Goal: Use online tool/utility: Utilize a website feature to perform a specific function

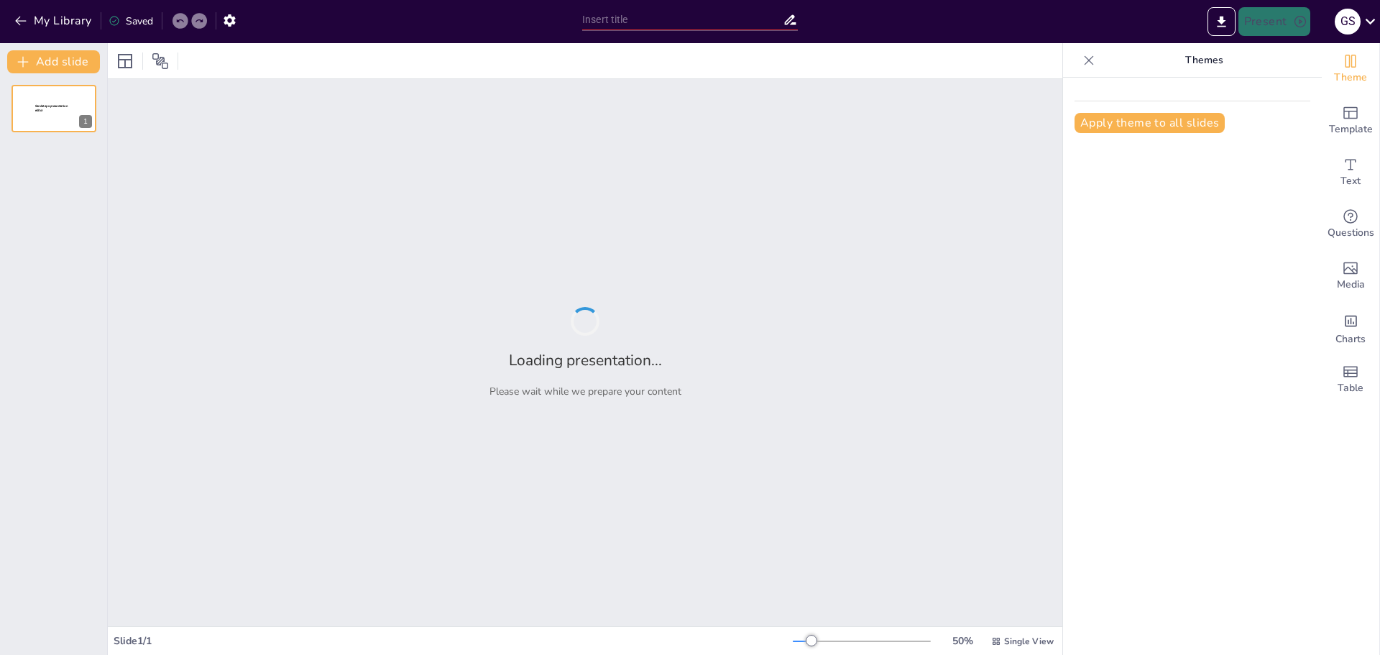
type input "Understanding Asset Value Management: Principles and Practices"
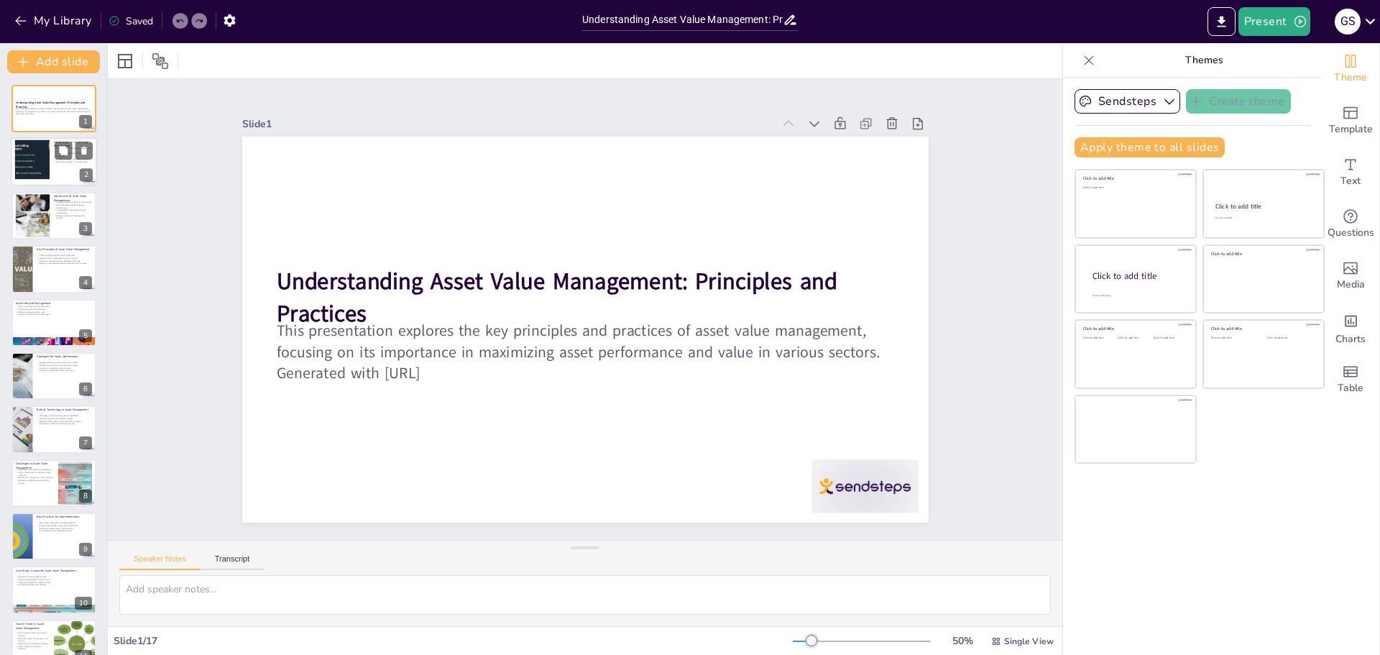
click at [39, 152] on div at bounding box center [31, 162] width 65 height 44
checkbox input "true"
type textarea "Optimizing asset value is the core purpose of asset value management. It ensure…"
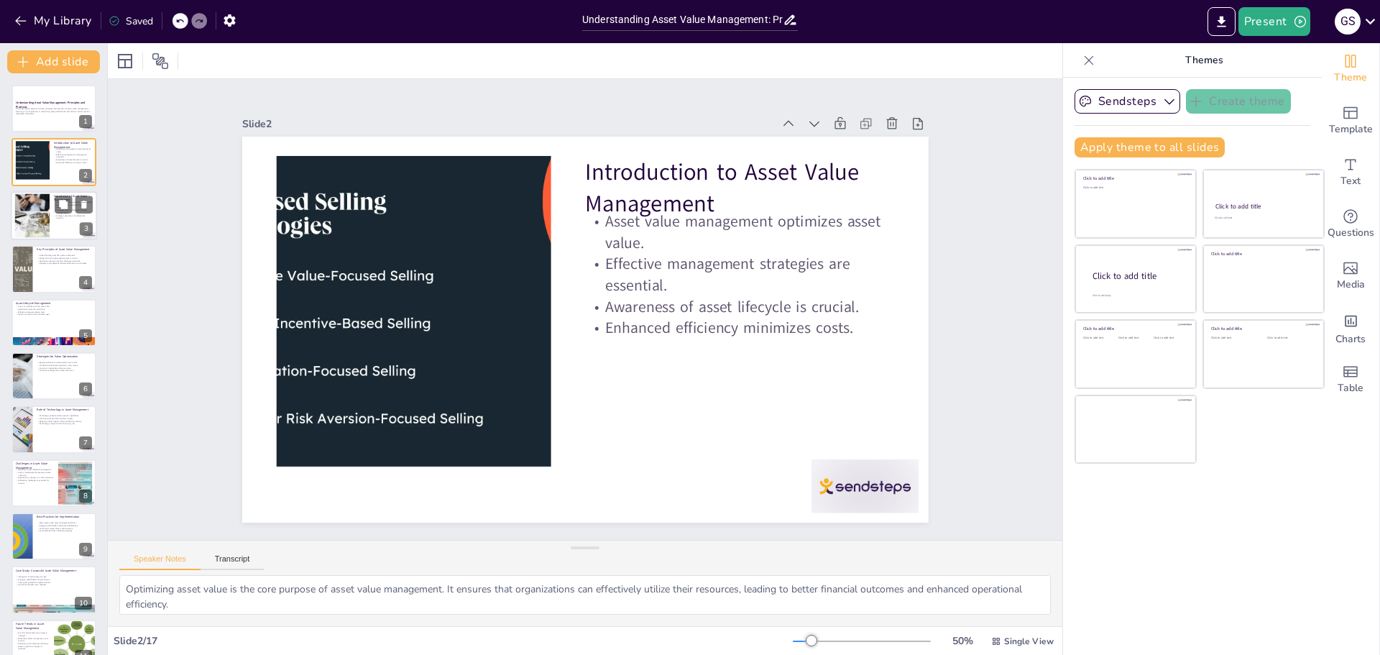
click at [54, 223] on div at bounding box center [54, 215] width 86 height 49
checkbox input "true"
type textarea "Improved decision-making is one of the most significant benefits of effective a…"
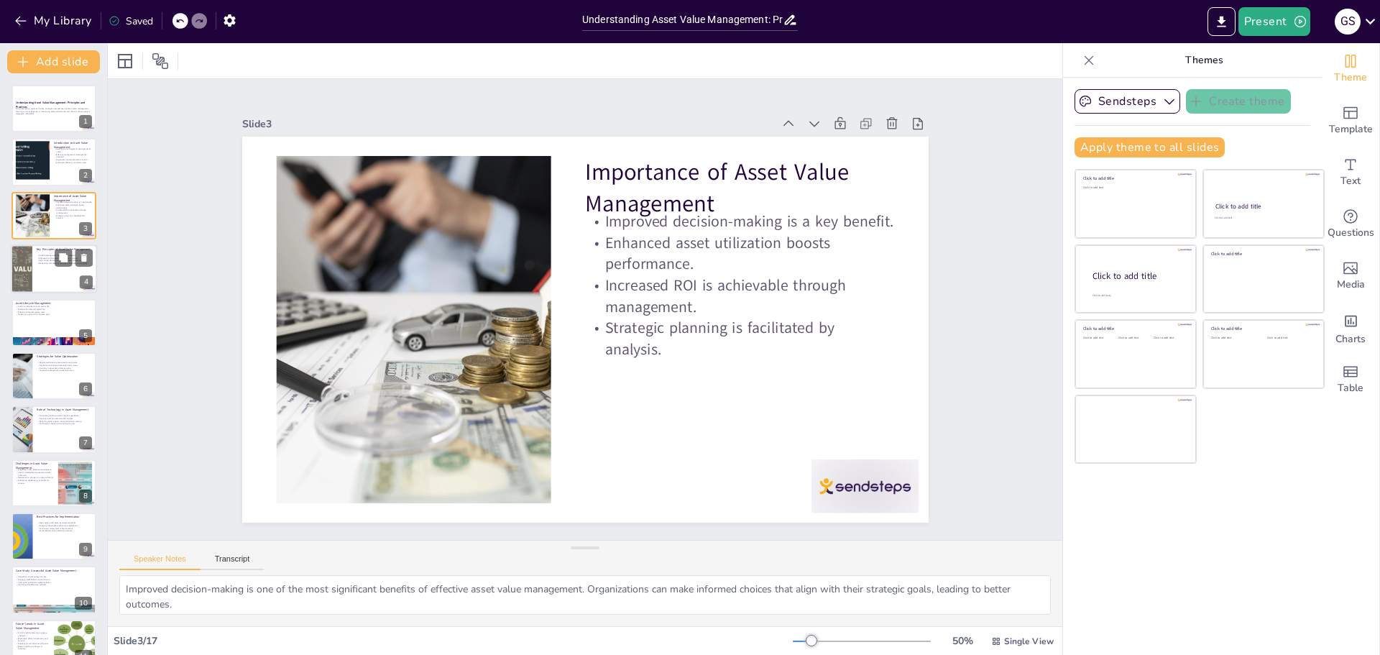
click at [47, 280] on div at bounding box center [54, 268] width 86 height 49
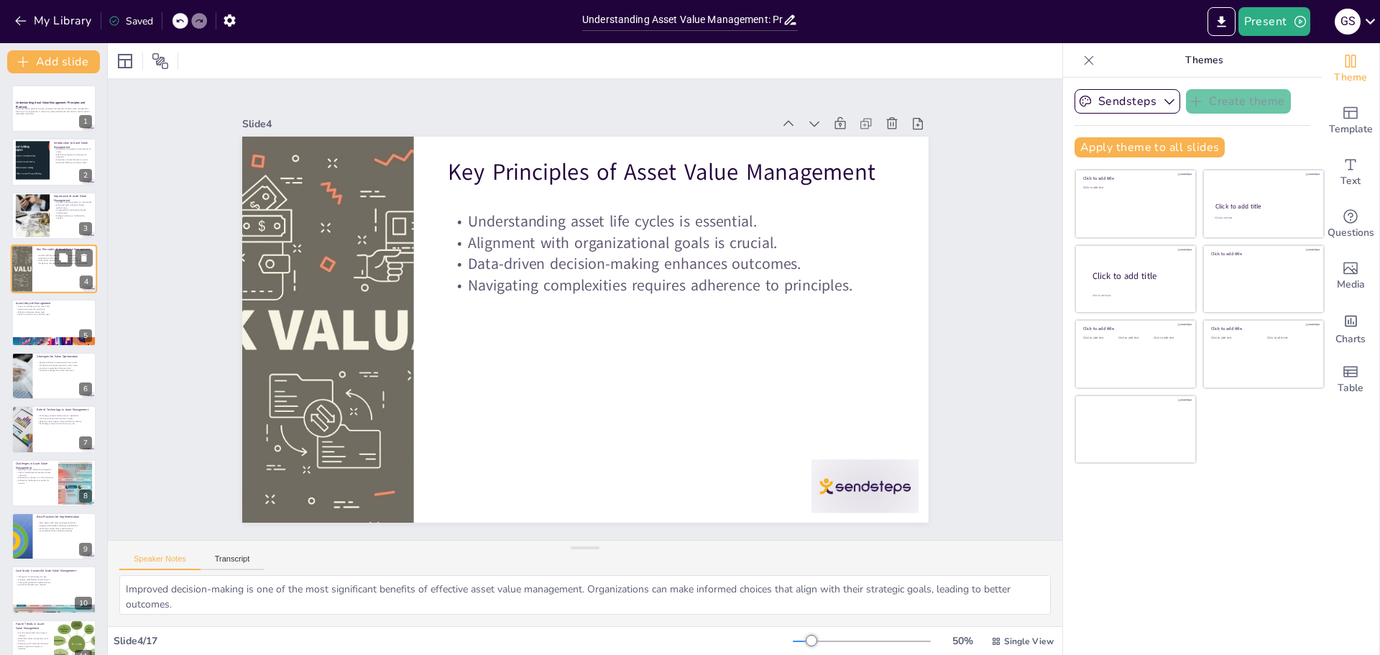
checkbox input "true"
type textarea "Understanding asset life cycles is fundamental to effective asset management. I…"
click at [33, 312] on p "Effective strategies reduce costs." at bounding box center [54, 311] width 78 height 3
checkbox input "true"
type textarea "Focusing on all phases of an asset's life is crucial for effective management. …"
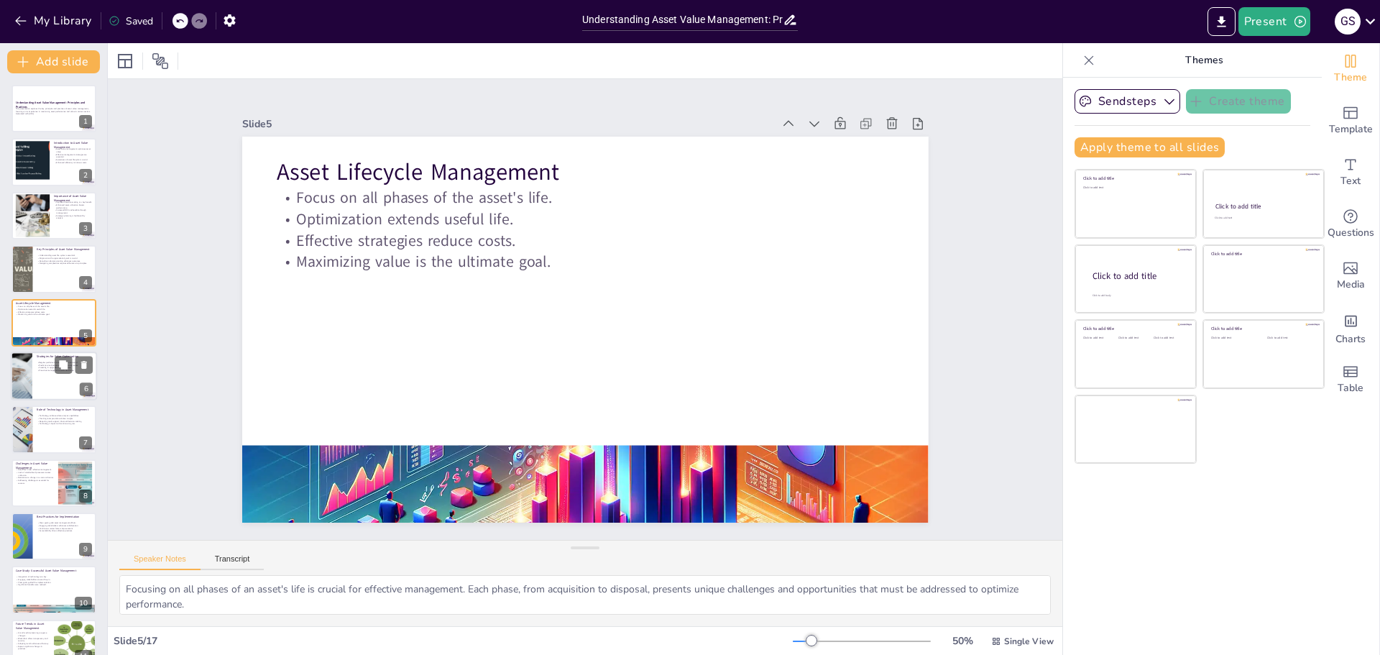
click at [56, 374] on div at bounding box center [54, 375] width 86 height 49
checkbox input "true"
type textarea "Regular performance assessments are essential for identifying areas of improvem…"
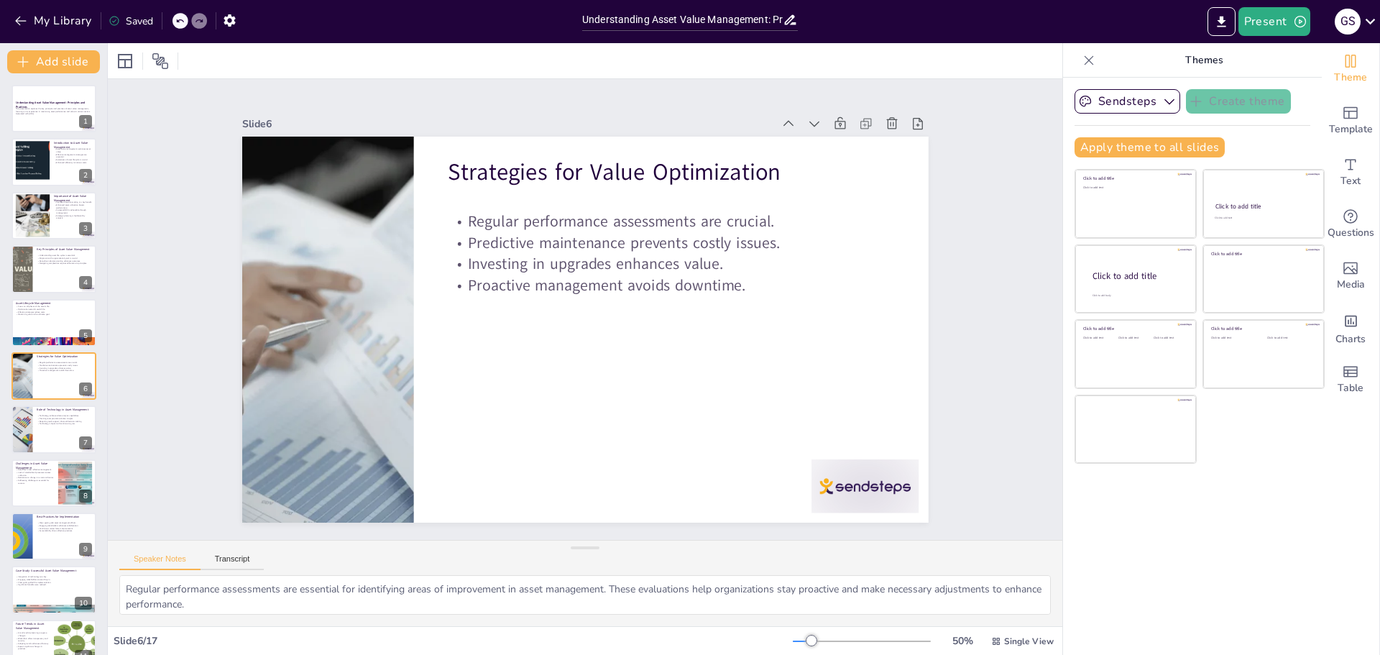
scroll to position [12, 0]
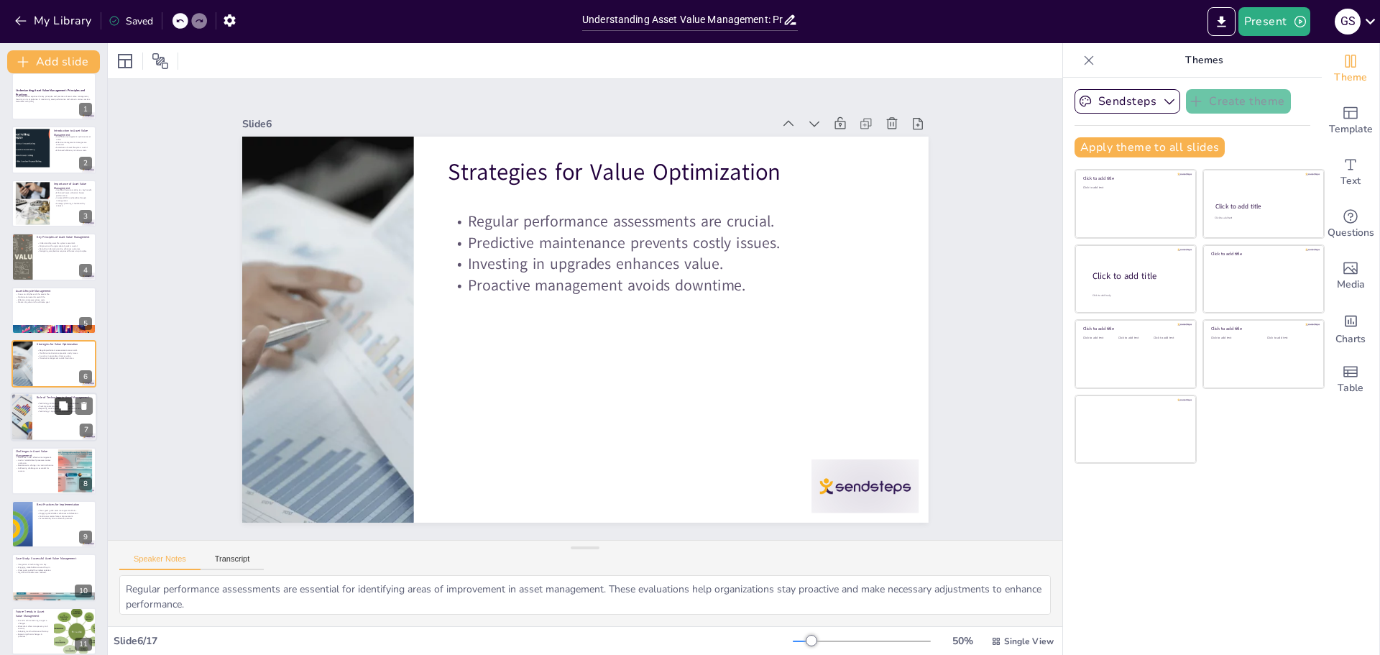
checkbox input "true"
click at [68, 411] on button at bounding box center [63, 405] width 17 height 17
type textarea "Technology significantly enhances data analysis capabilities in asset managemen…"
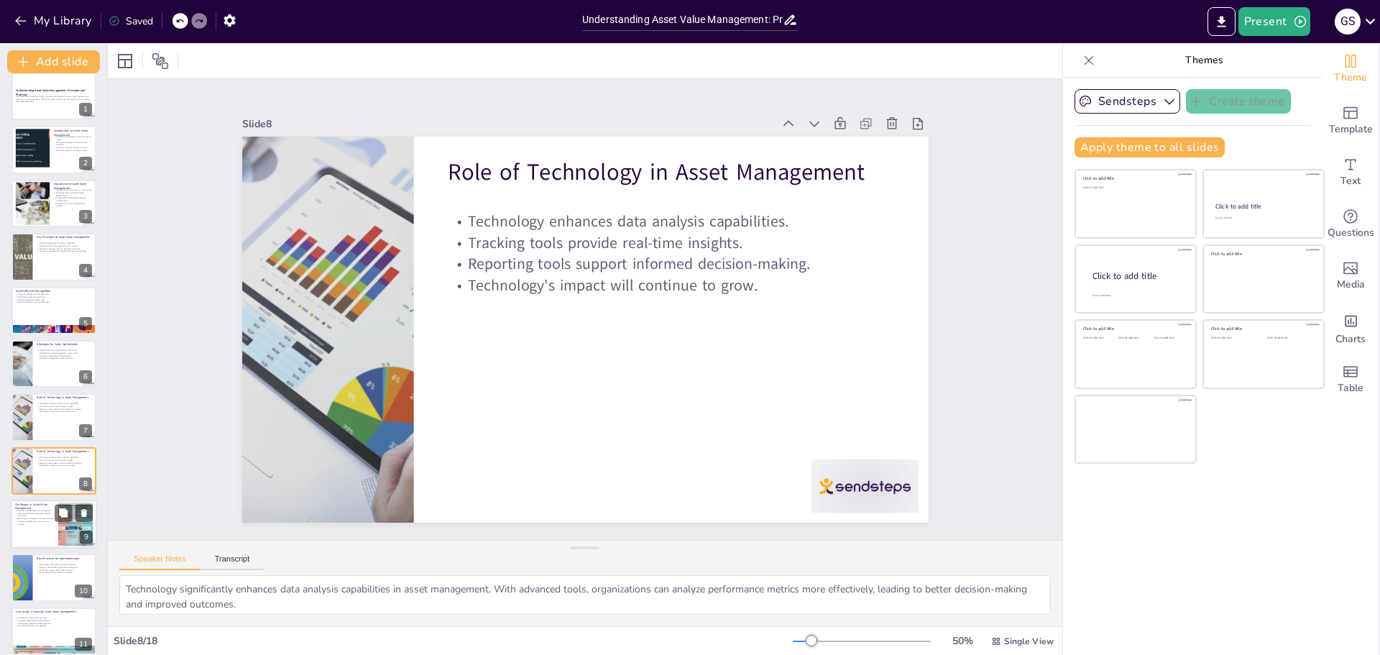
scroll to position [119, 0]
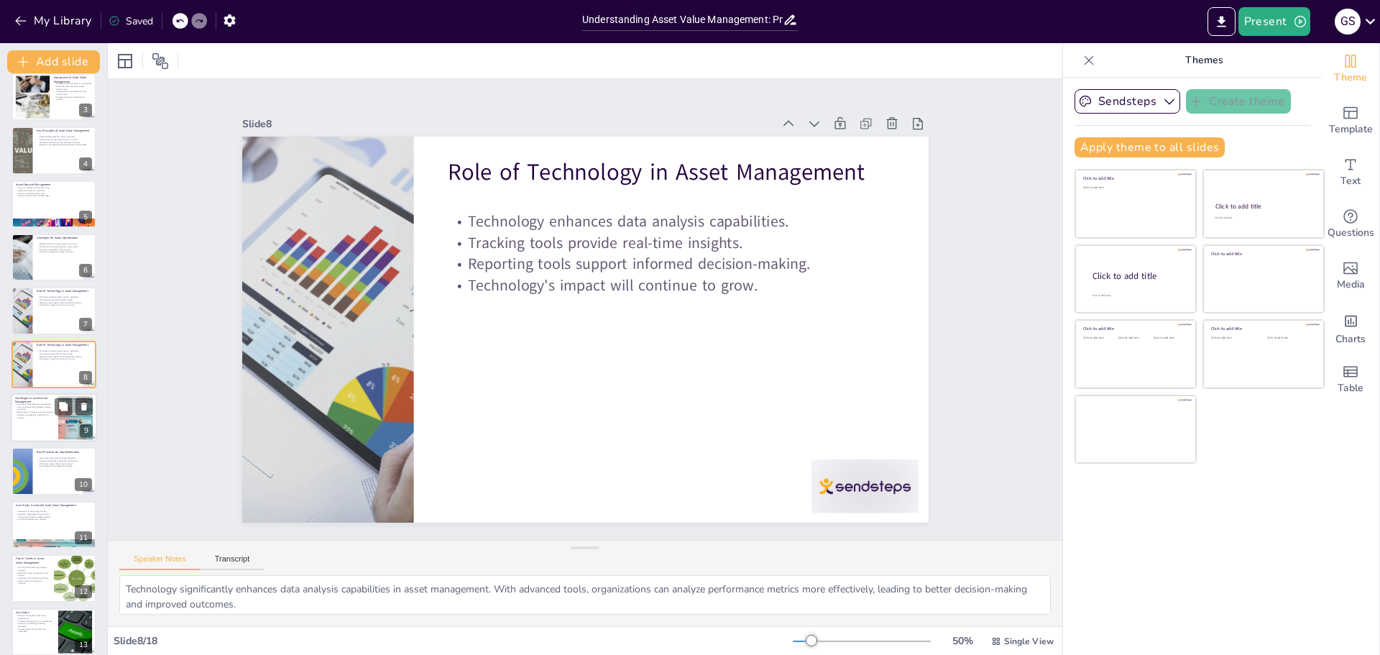
checkbox input "true"
click at [45, 430] on div at bounding box center [54, 417] width 85 height 47
type textarea "Data silos are a significant challenge in asset value management. They prevent …"
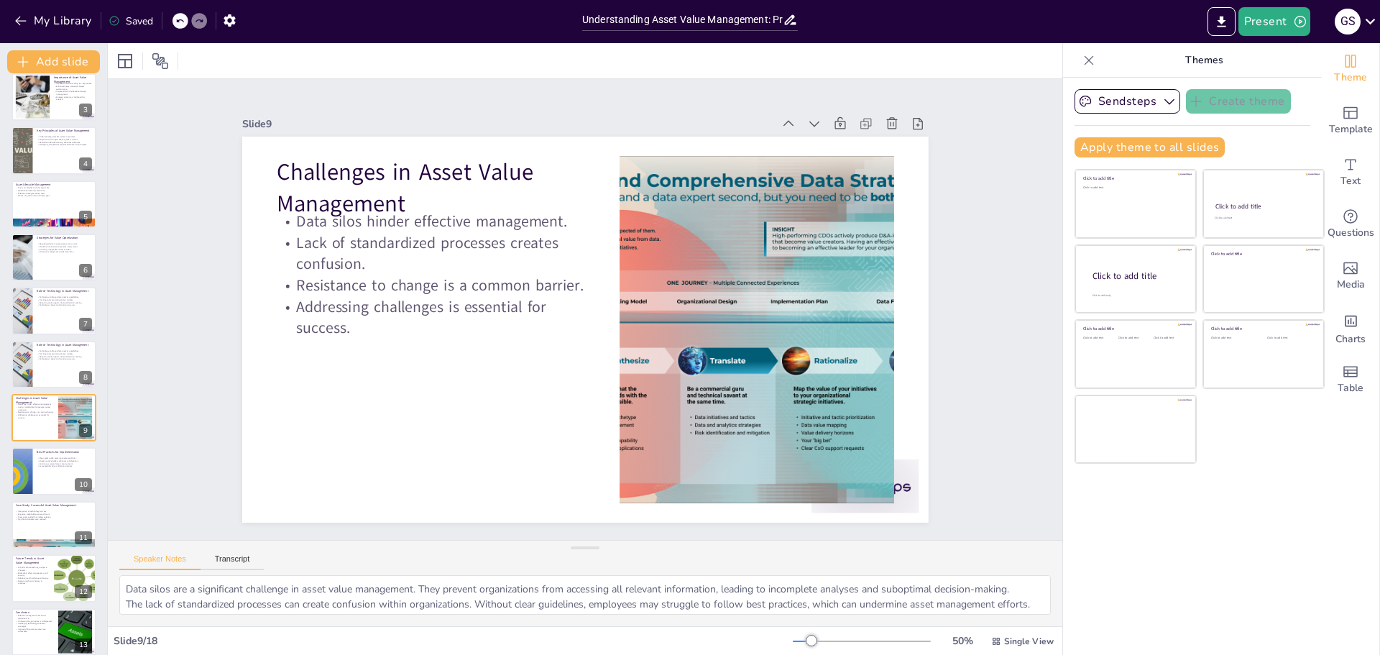
scroll to position [173, 0]
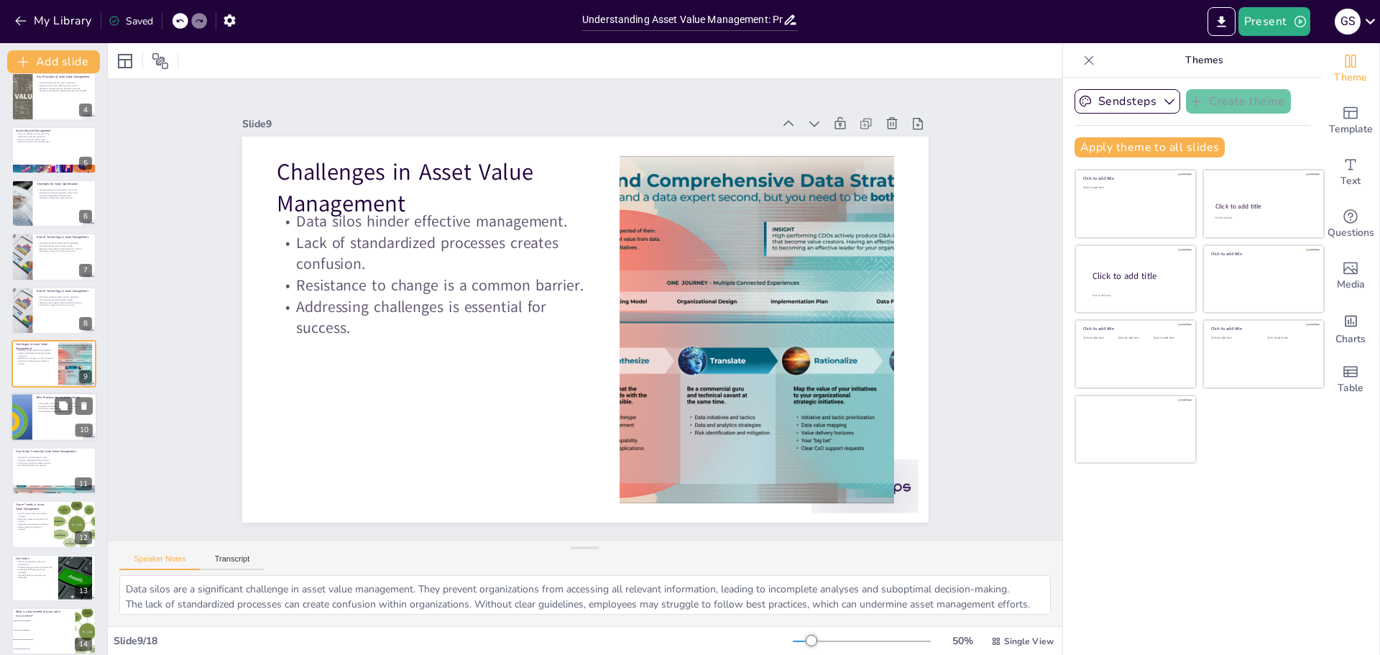
checkbox input "true"
click at [47, 431] on div at bounding box center [54, 416] width 85 height 47
type textarea "Establishing clear goals is fundamental for guiding asset management efforts. C…"
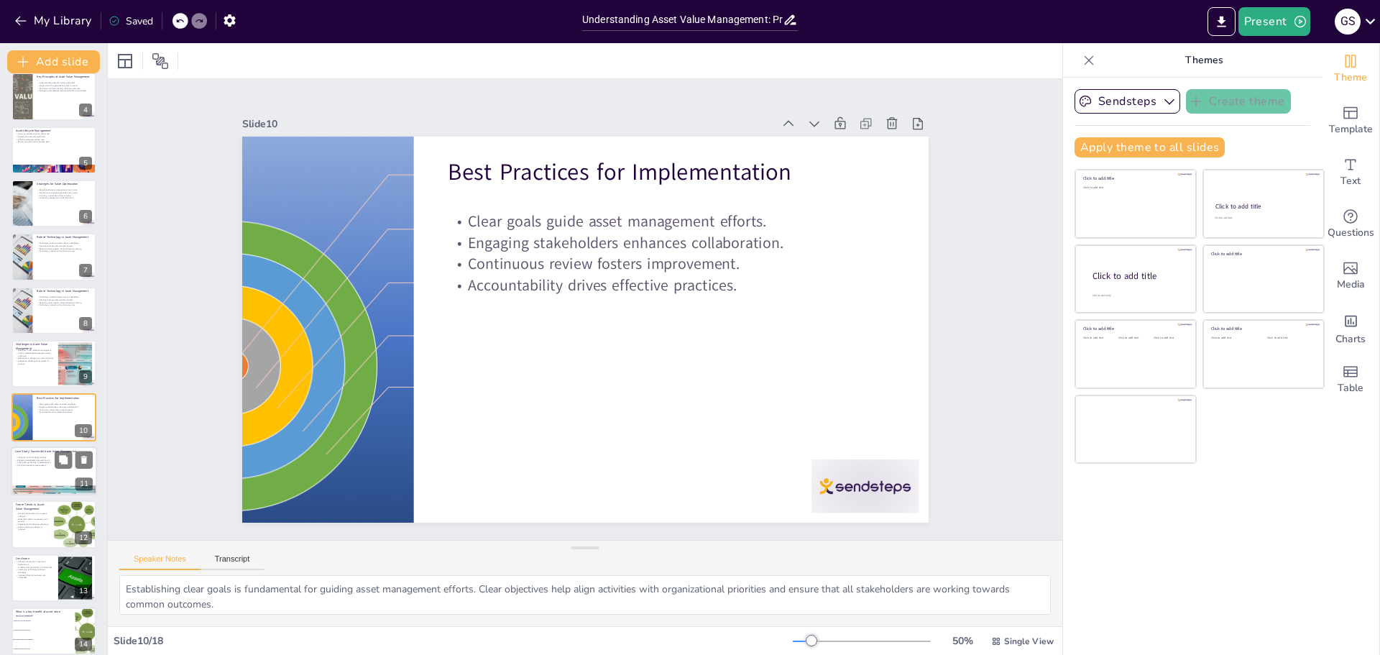
scroll to position [226, 0]
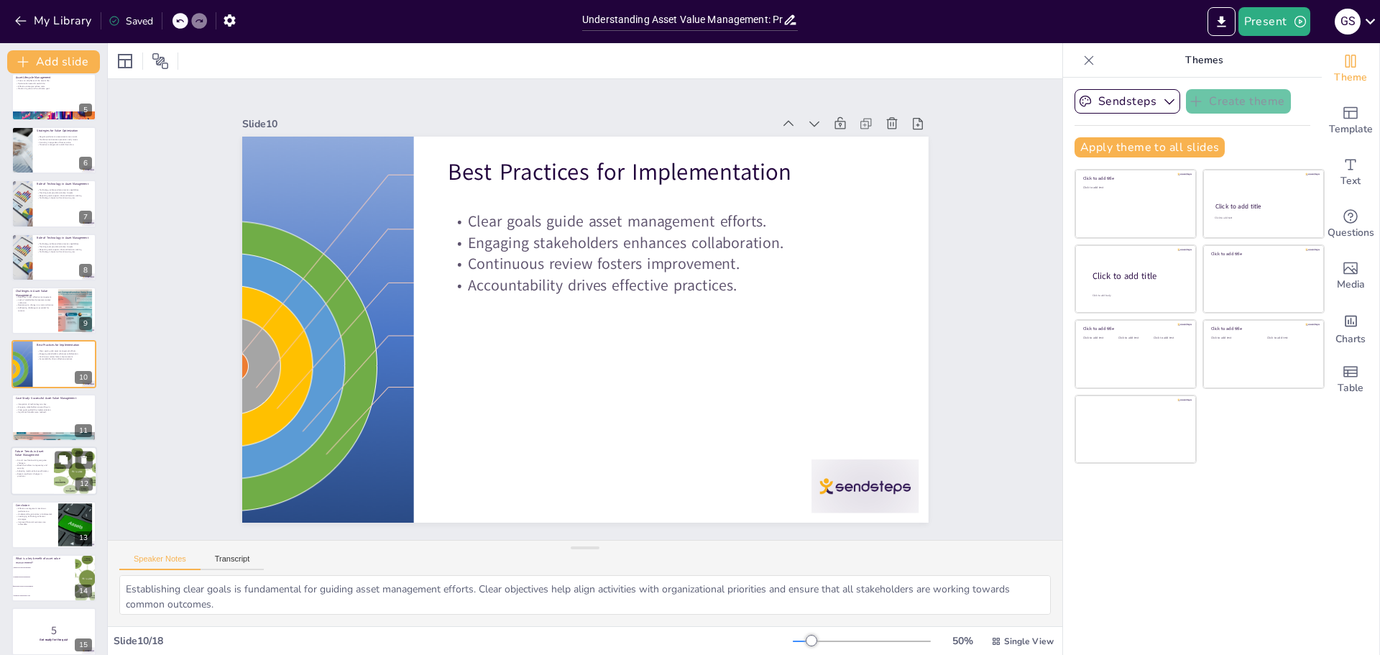
checkbox input "true"
click at [50, 475] on div at bounding box center [54, 470] width 85 height 47
type textarea "The integration of artificial intelligence and machine learning is a game chang…"
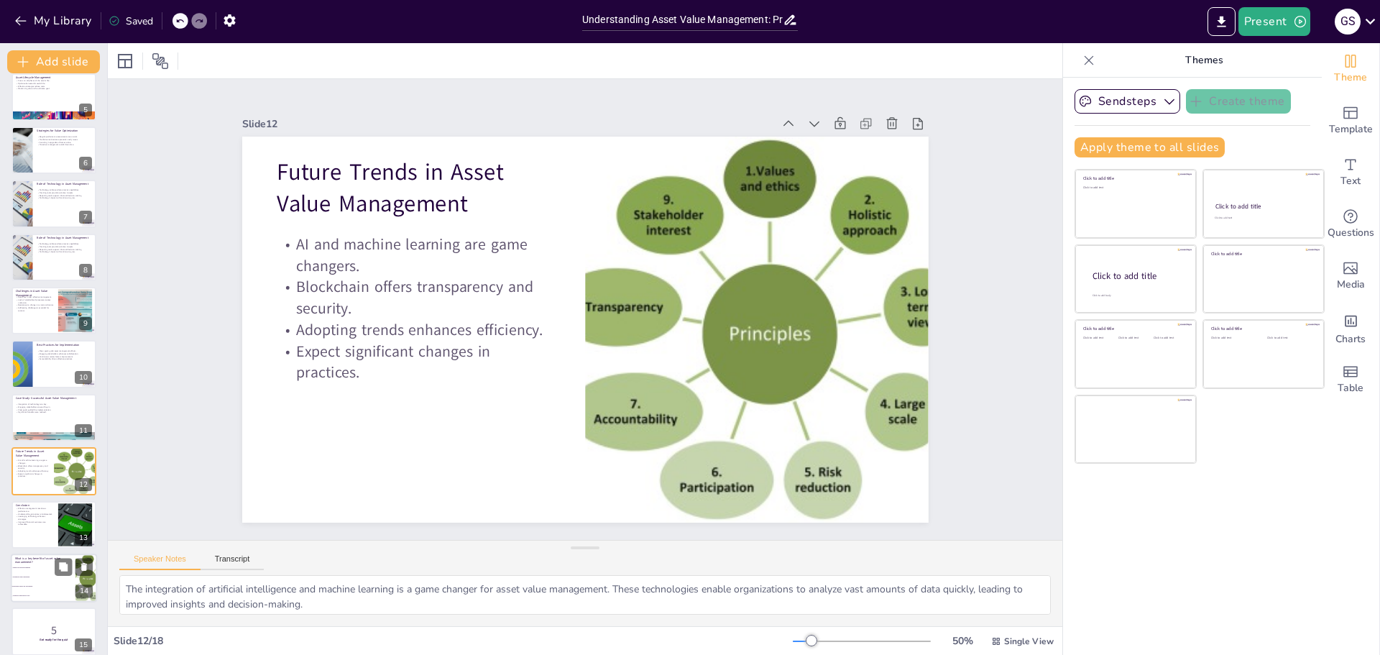
scroll to position [333, 0]
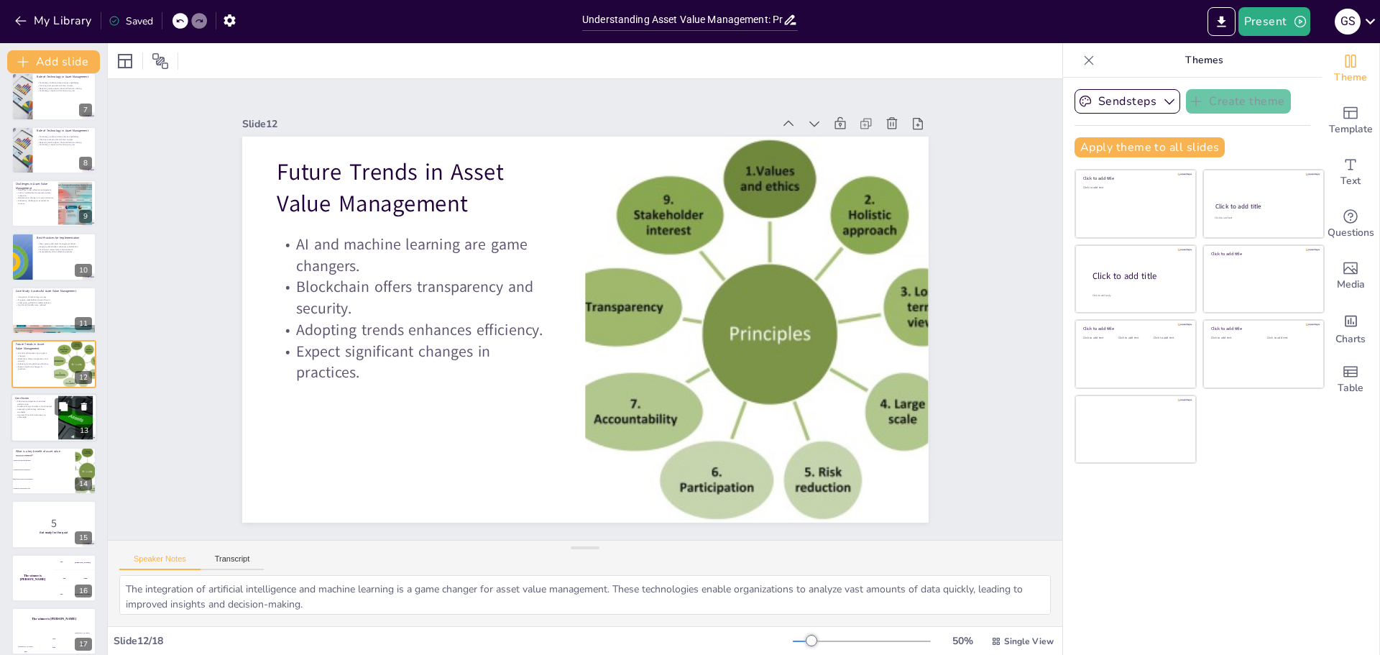
checkbox input "true"
click at [29, 413] on p "Improved financial outcomes are achievable." at bounding box center [34, 415] width 39 height 5
type textarea "Effective asset value management is critical for maximizing performance. Organi…"
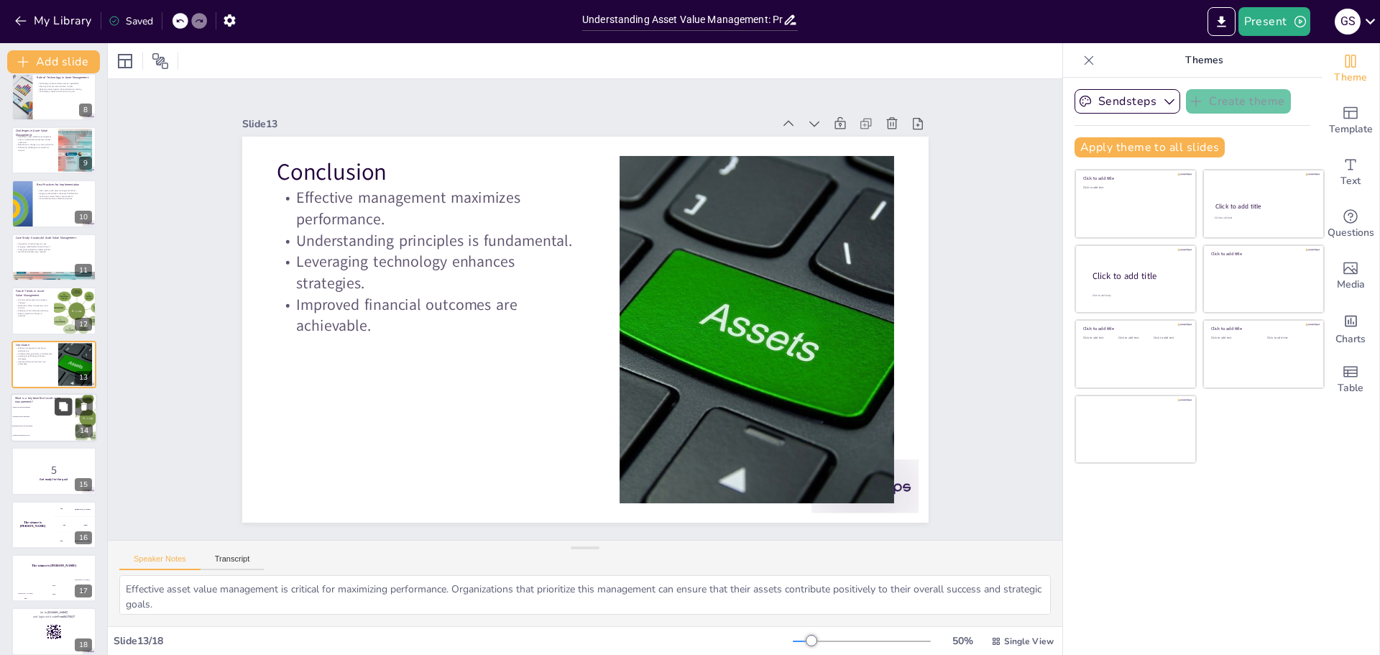
checkbox input "true"
click at [71, 412] on button at bounding box center [63, 405] width 17 height 17
type textarea "The correct answer is "Increased return on investment." This is discussed in th…"
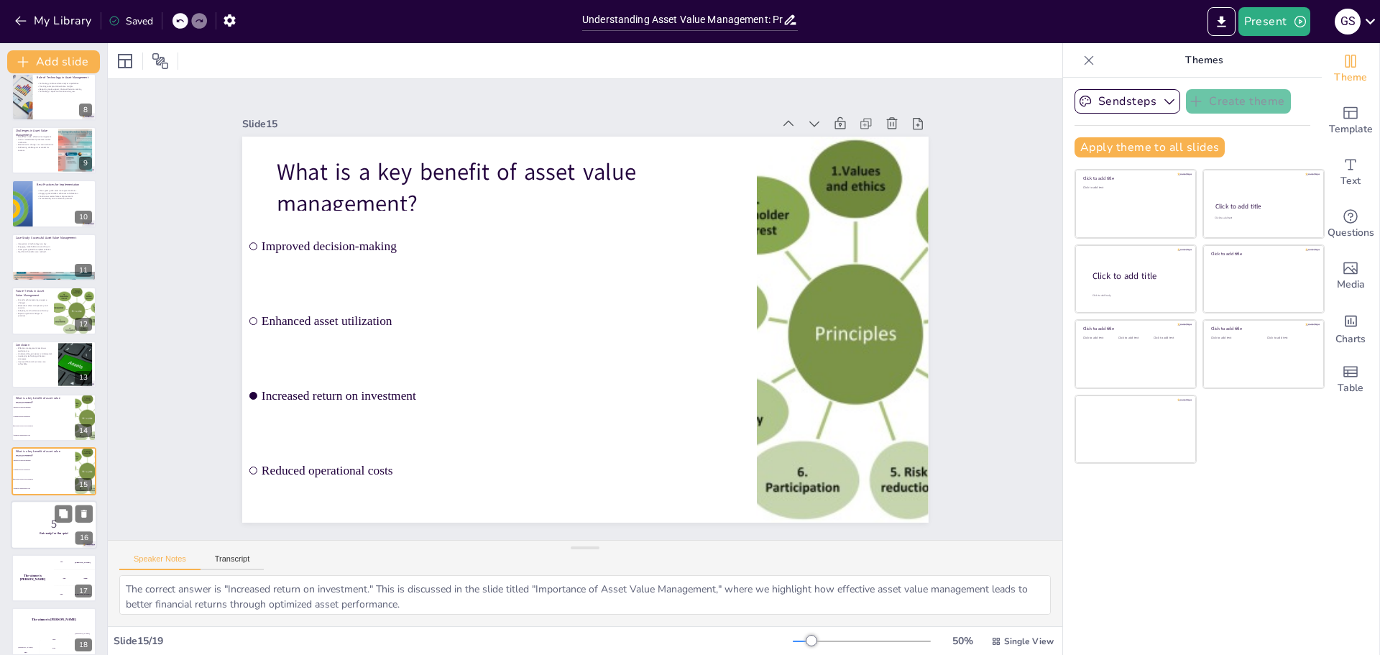
scroll to position [451, 0]
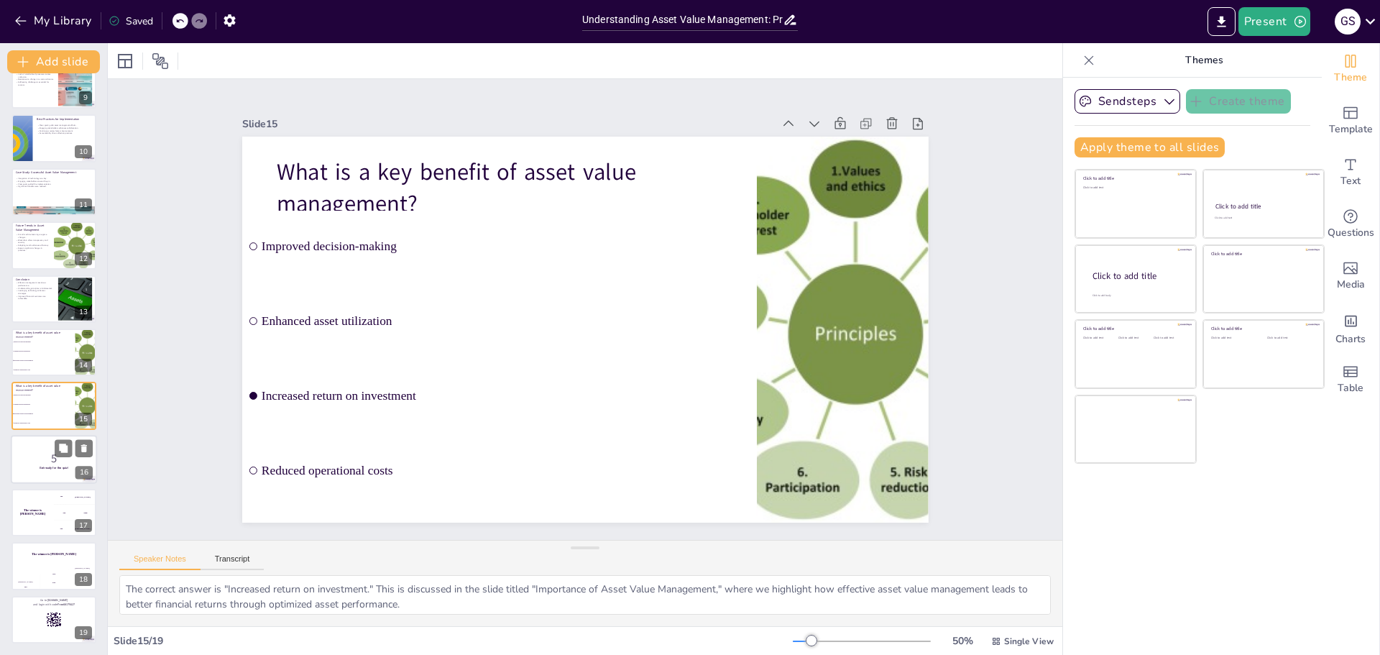
checkbox input "true"
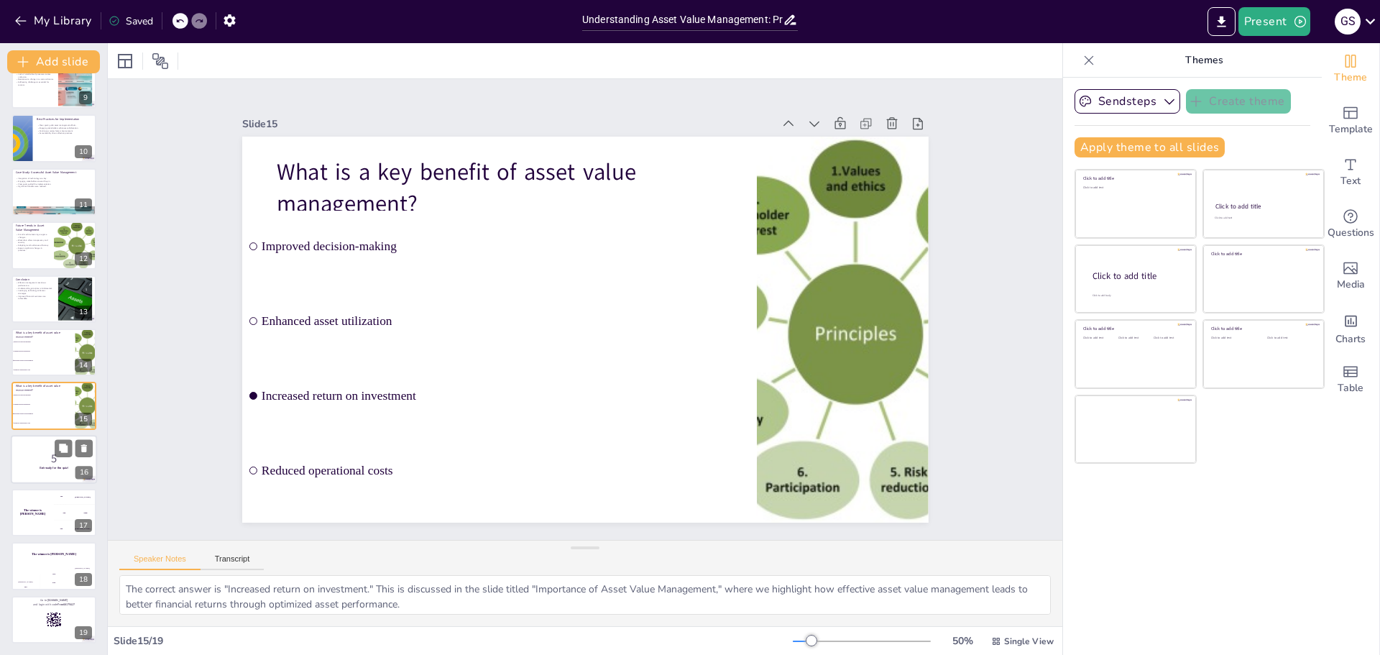
checkbox input "true"
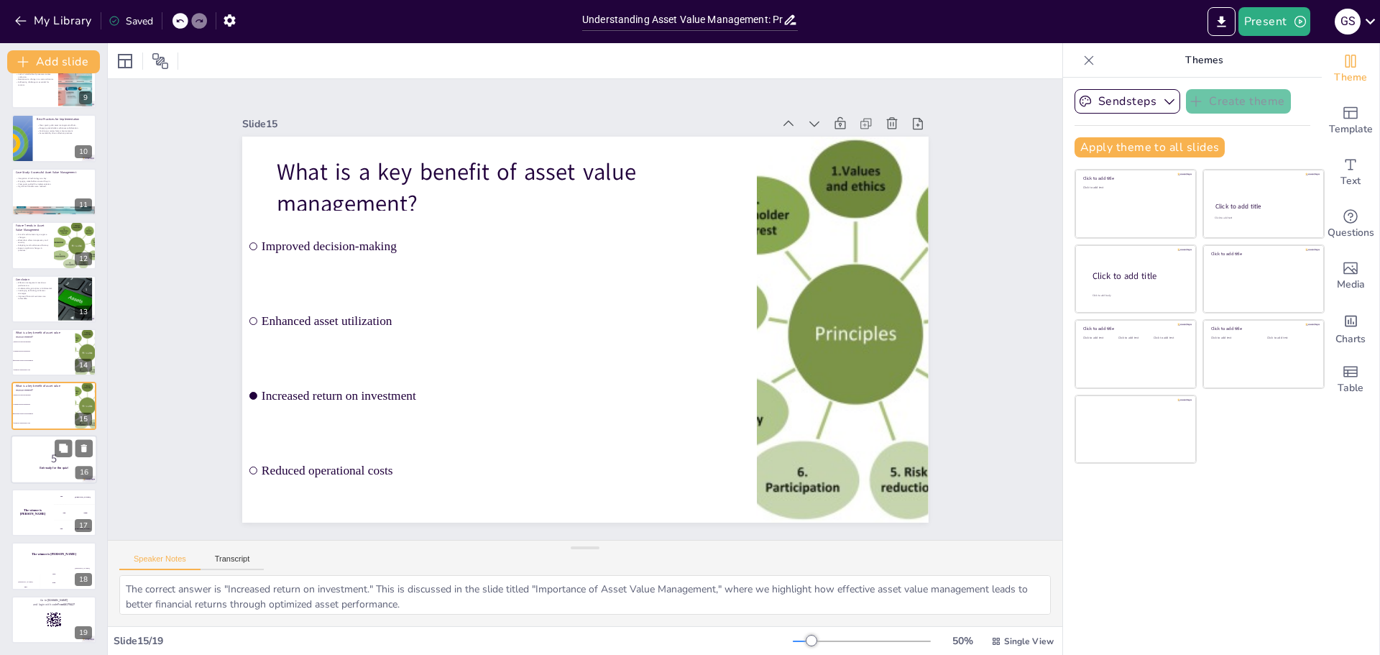
checkbox input "true"
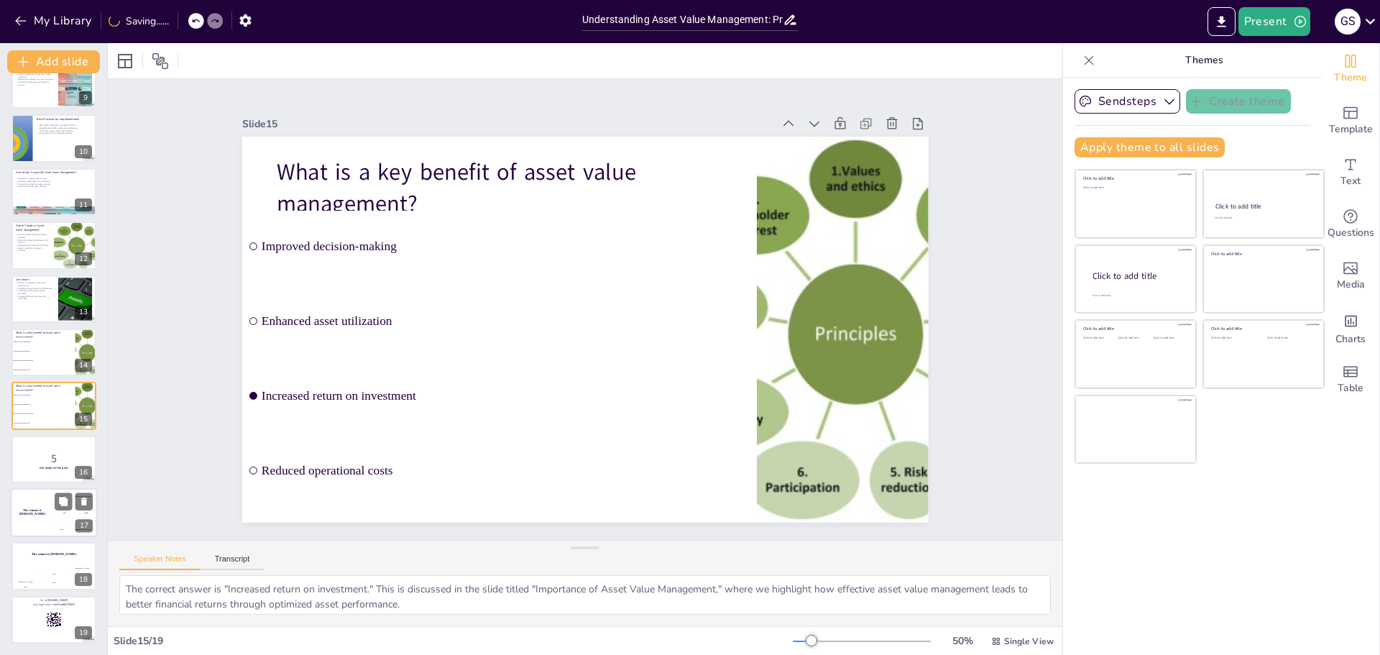
checkbox input "true"
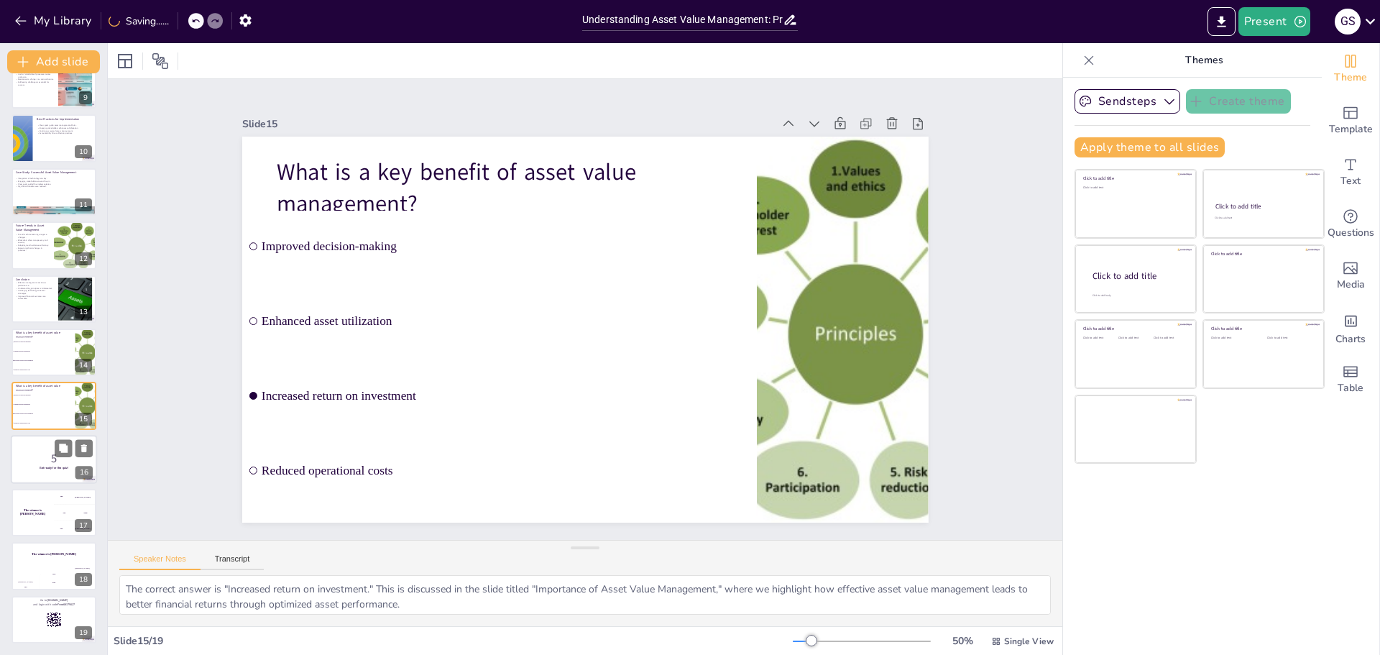
checkbox input "true"
drag, startPoint x: 51, startPoint y: 474, endPoint x: 50, endPoint y: 487, distance: 13.7
click at [51, 474] on div at bounding box center [54, 459] width 86 height 49
checkbox input "true"
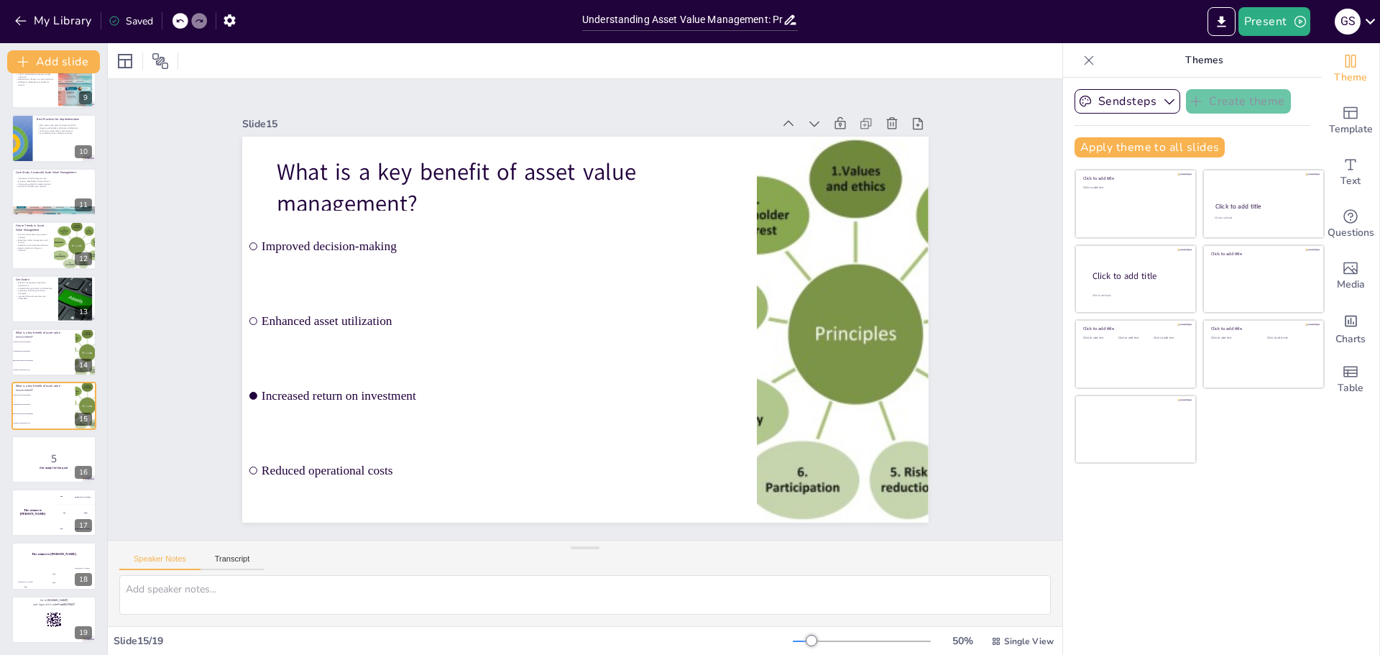
checkbox input "true"
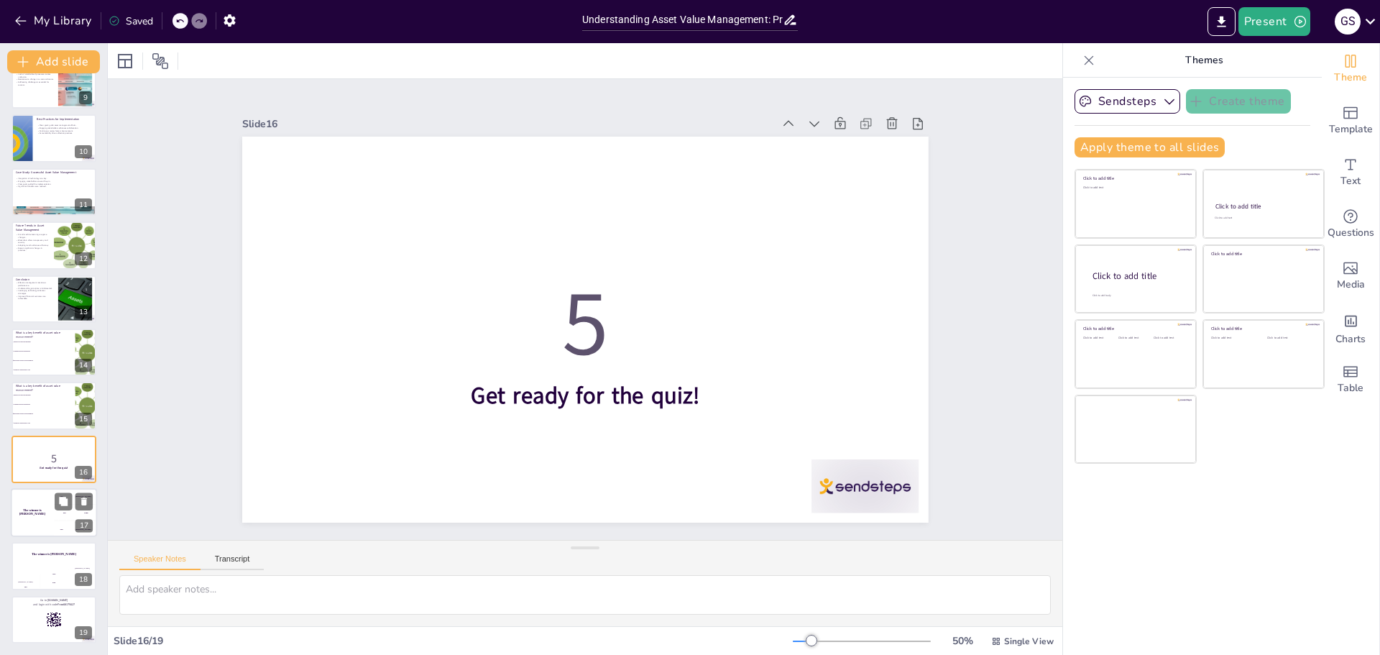
checkbox input "true"
click at [40, 504] on div "The winner is [PERSON_NAME]" at bounding box center [32, 512] width 43 height 49
checkbox input "true"
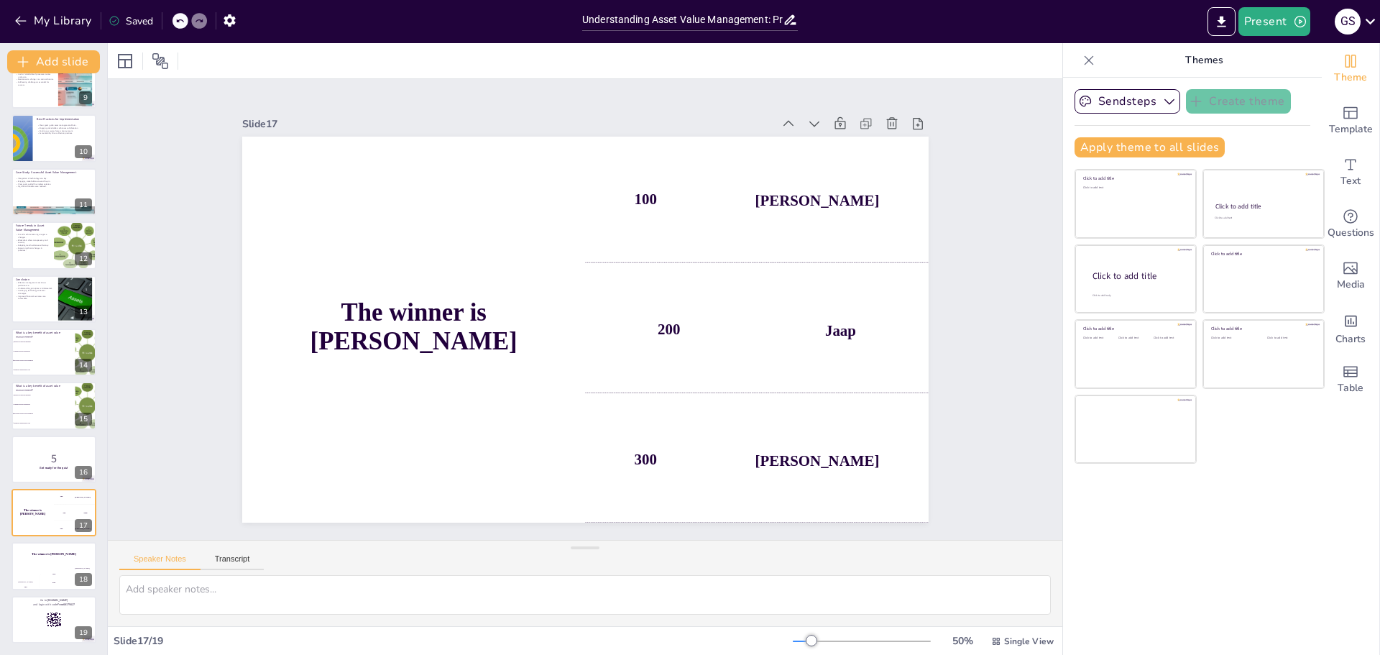
checkbox input "true"
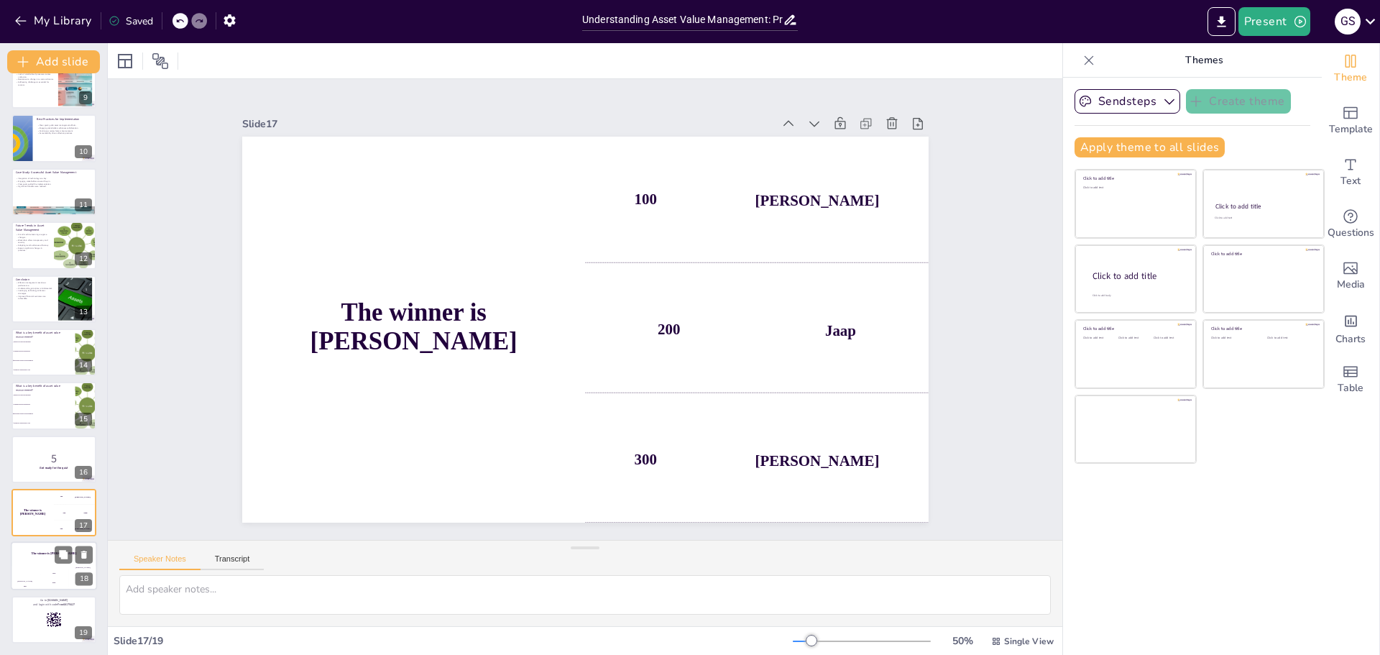
checkbox input "true"
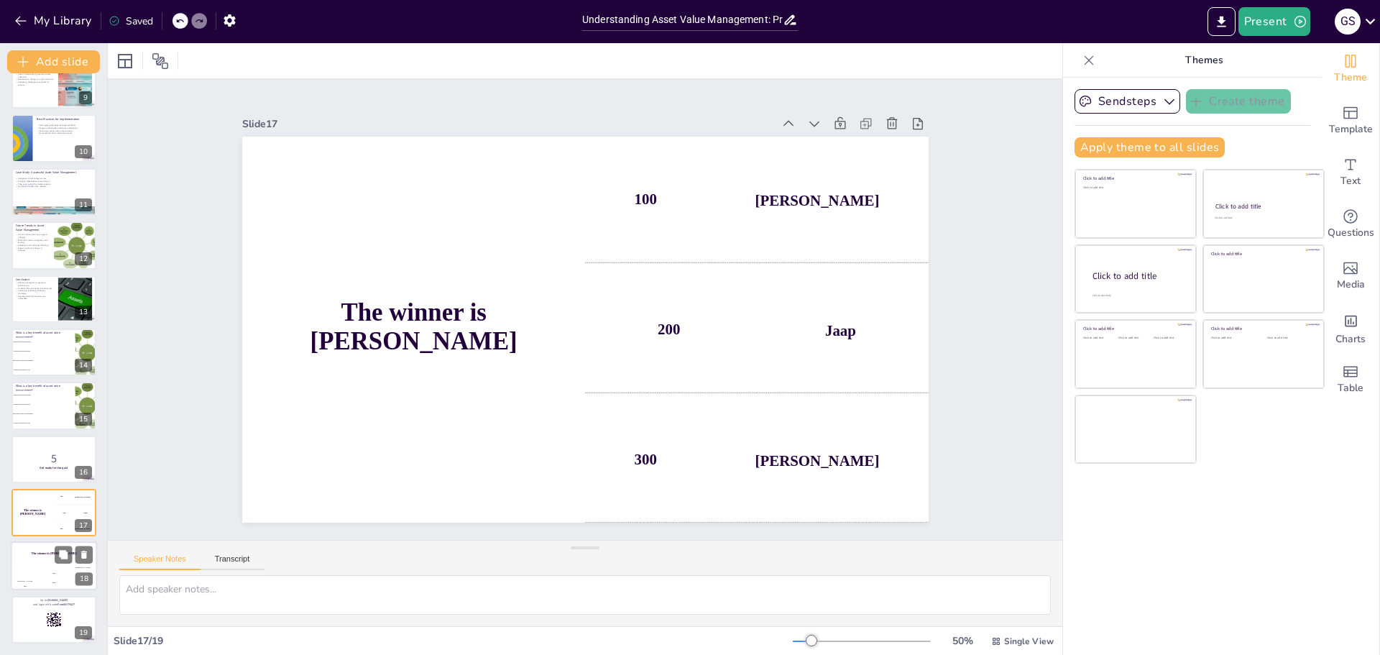
checkbox input "true"
click at [42, 563] on div "The winner is [PERSON_NAME]" at bounding box center [54, 554] width 86 height 24
checkbox input "true"
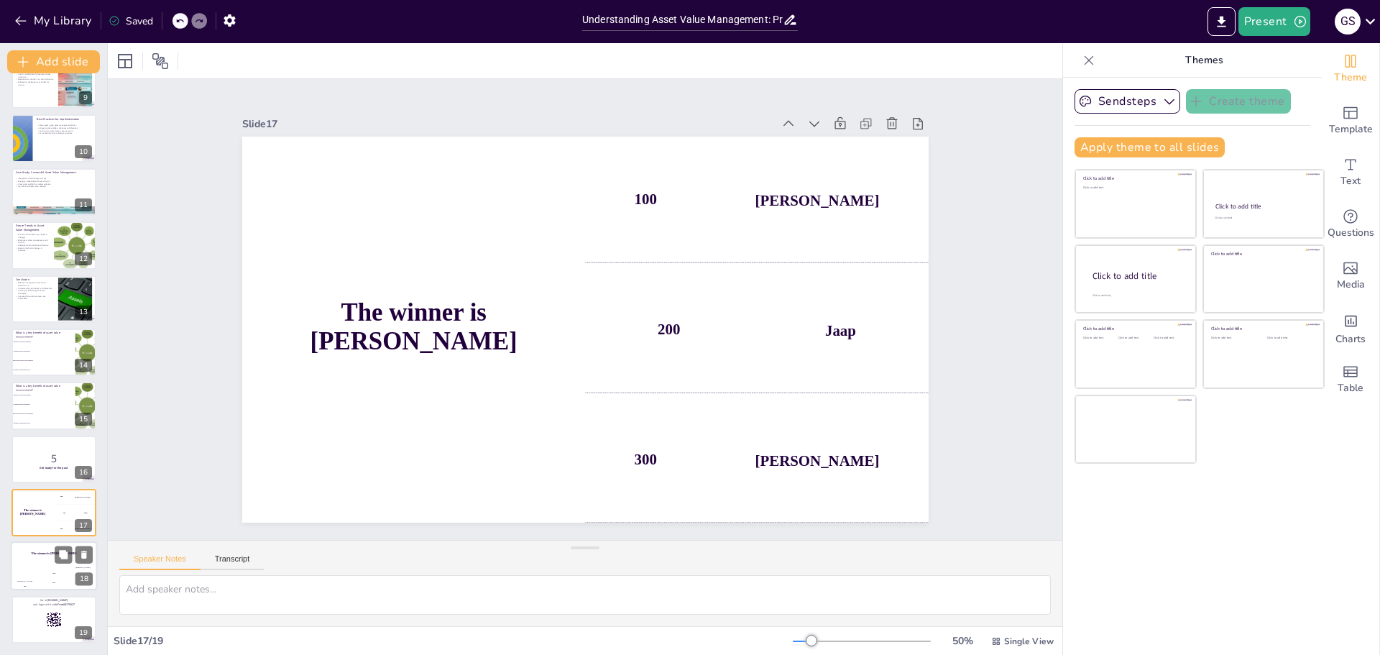
checkbox input "true"
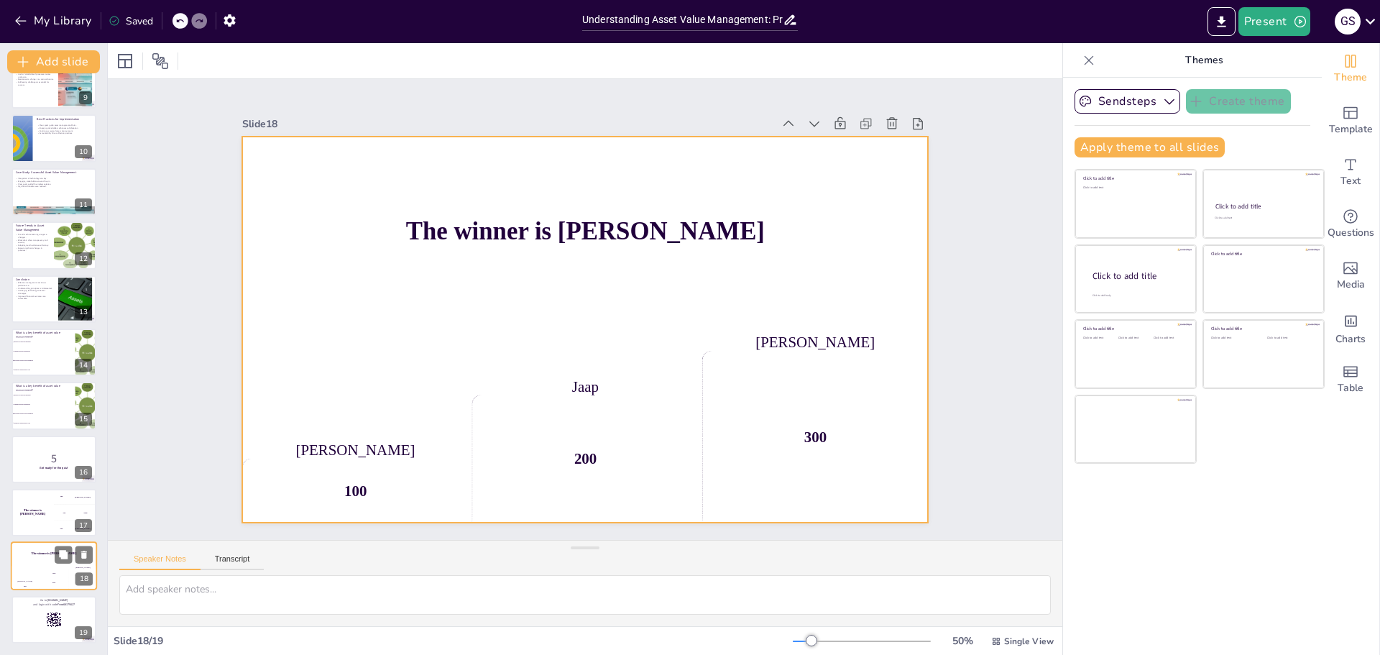
checkbox input "true"
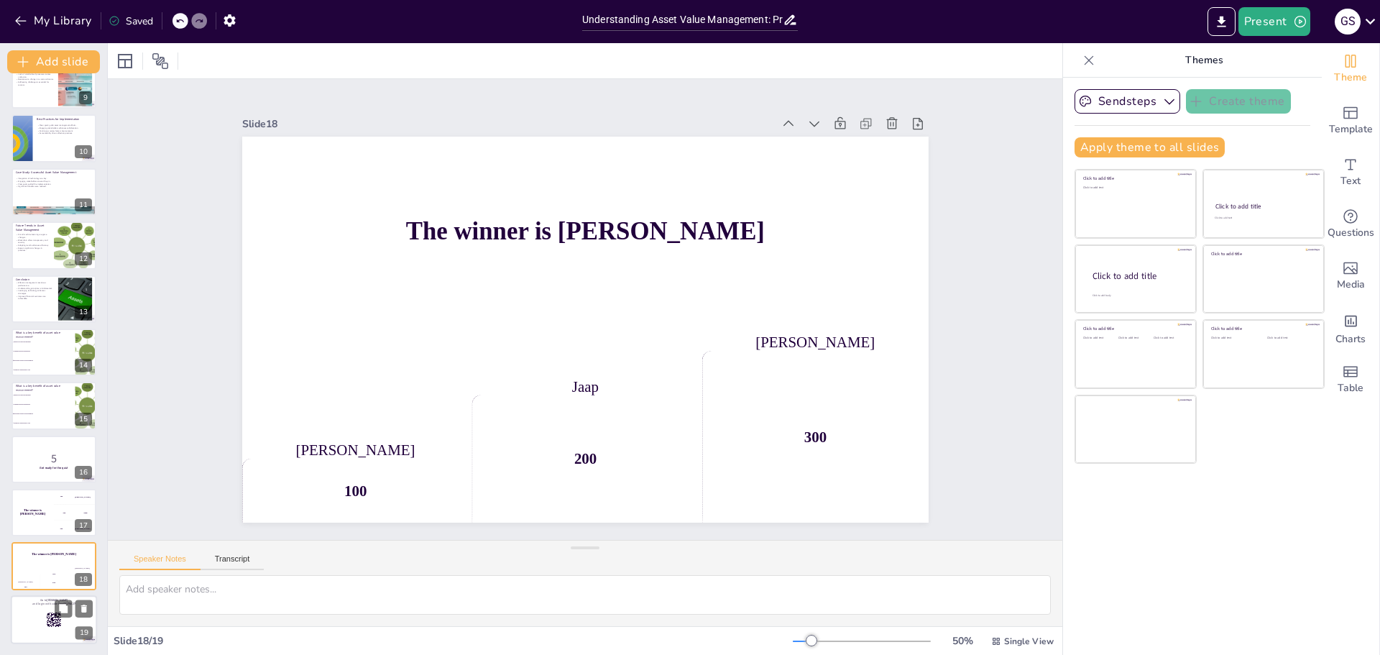
checkbox input "true"
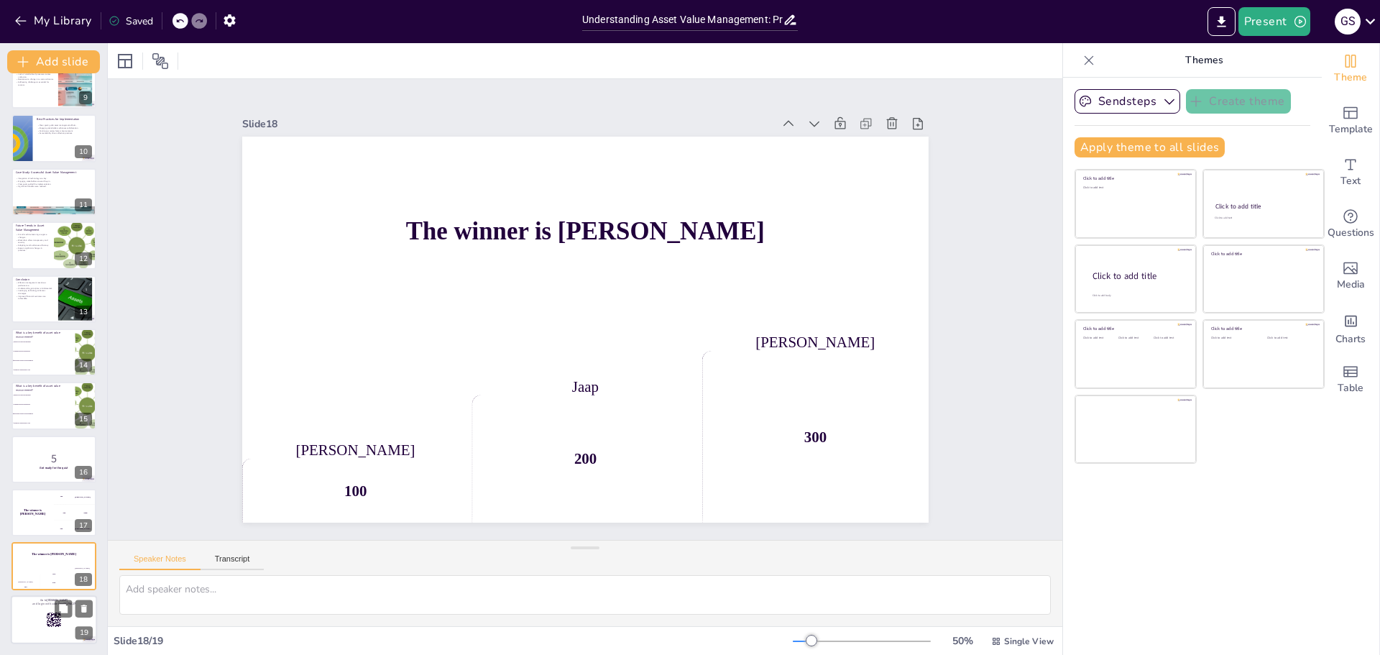
checkbox input "true"
click at [52, 611] on div at bounding box center [54, 619] width 86 height 49
checkbox input "true"
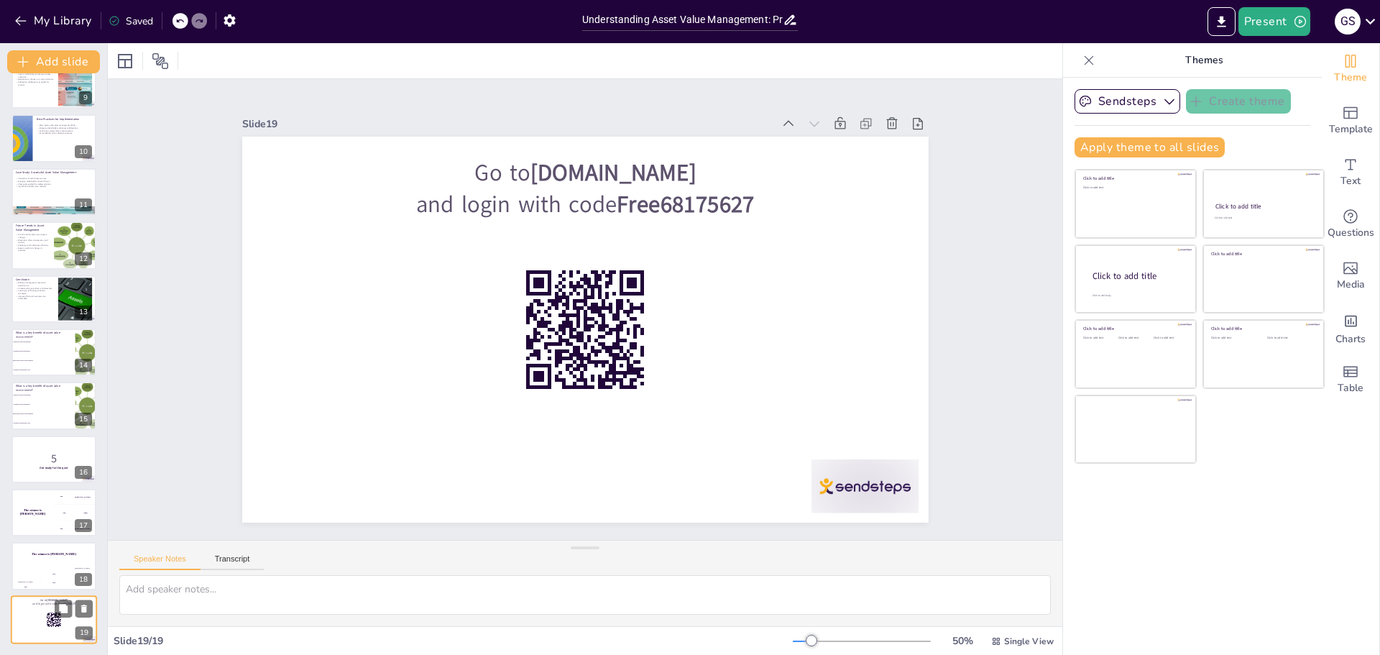
checkbox input "true"
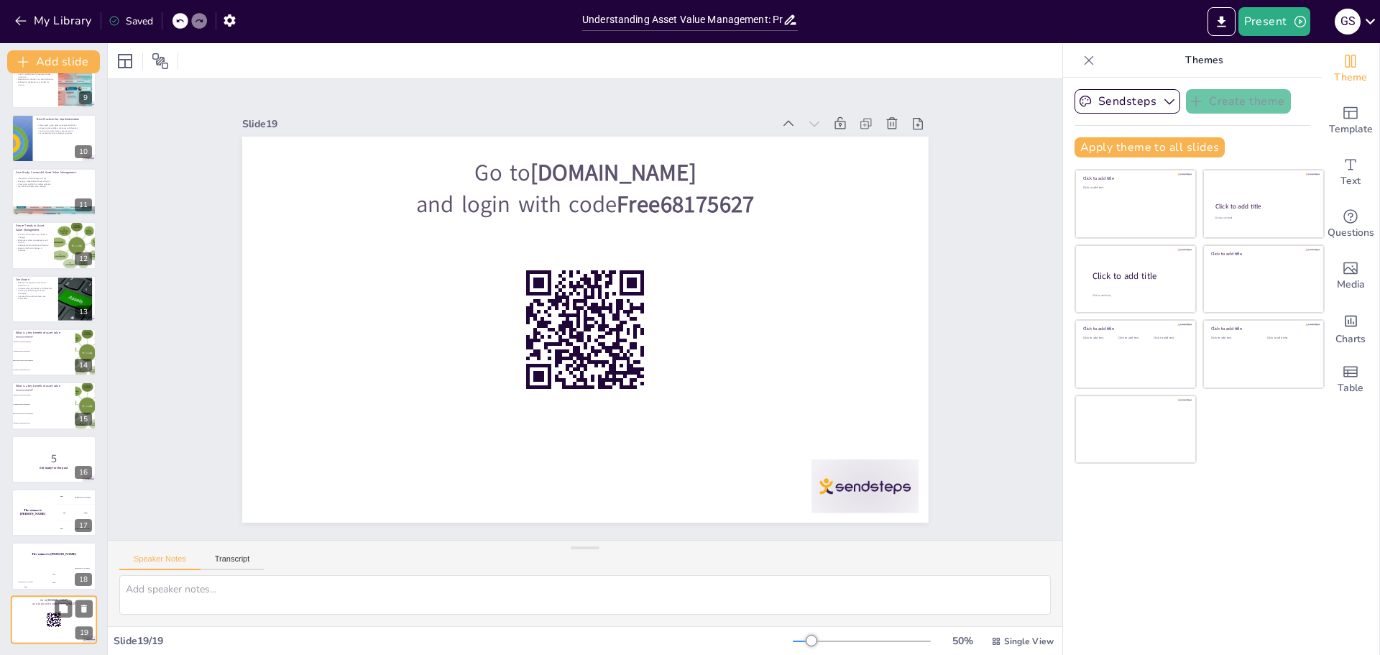
checkbox input "true"
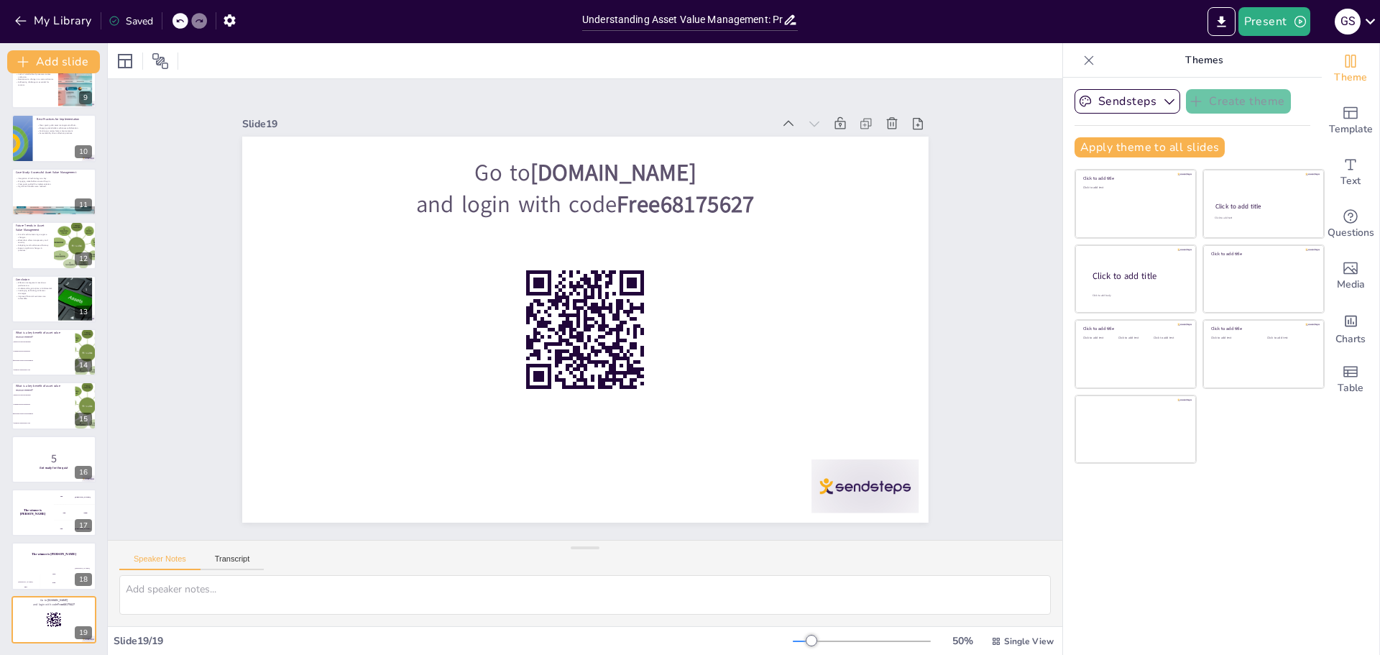
checkbox input "true"
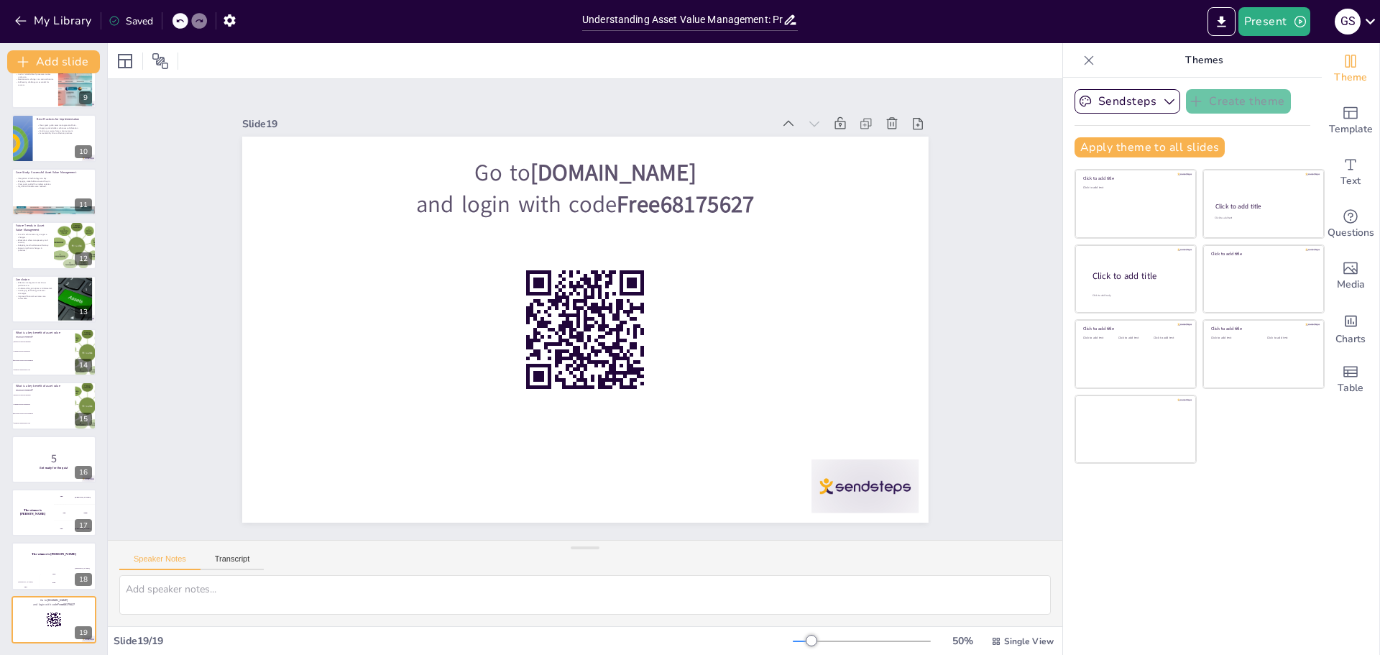
checkbox input "true"
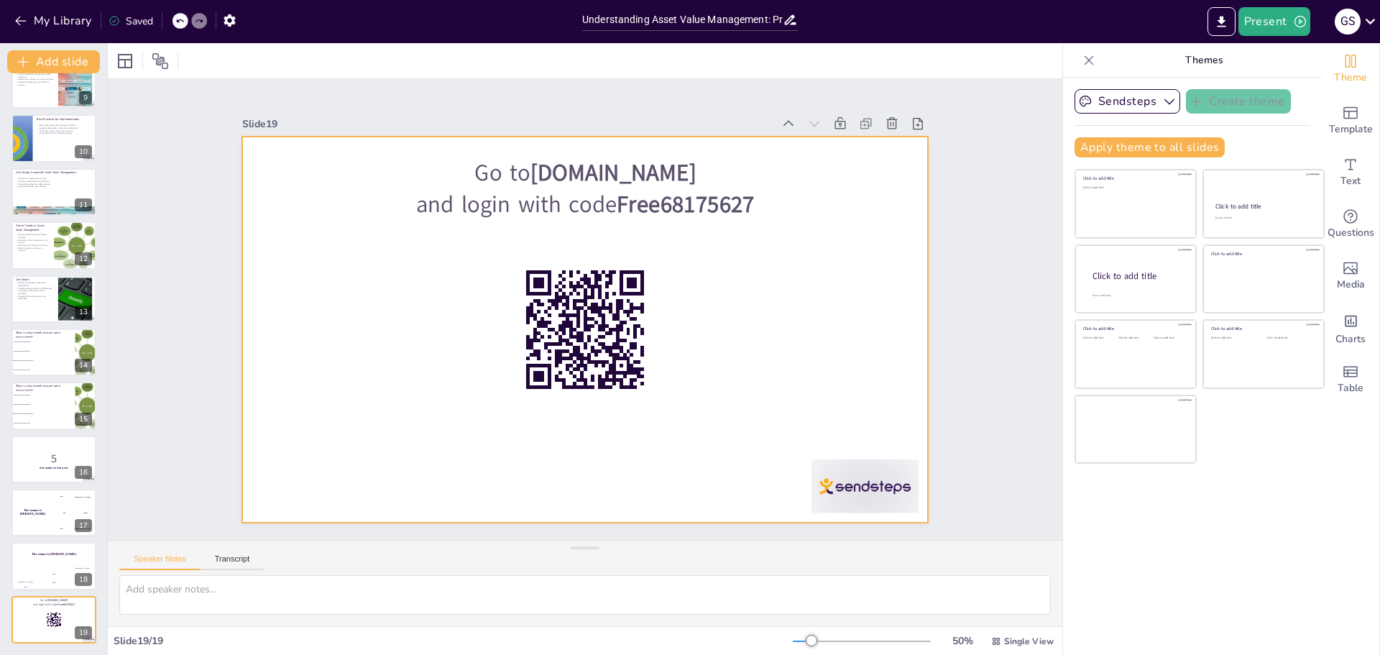
checkbox input "true"
